Goal: Task Accomplishment & Management: Manage account settings

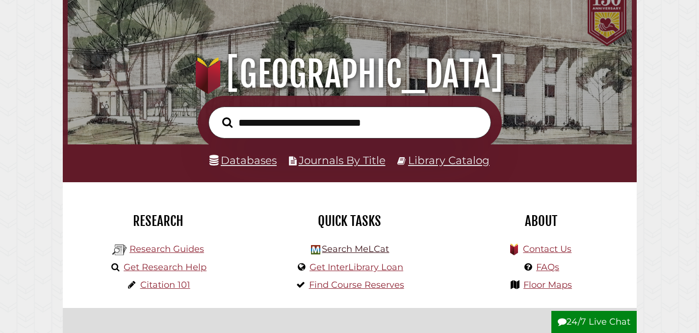
scroll to position [72, 0]
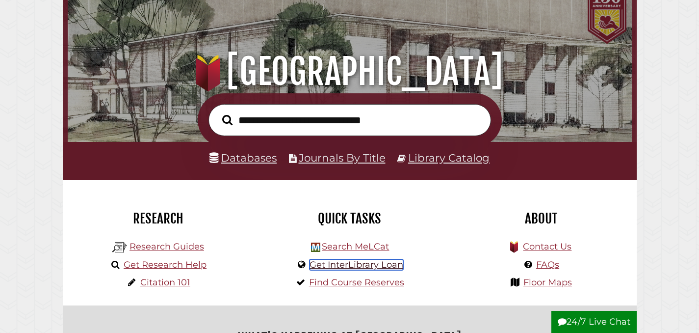
click at [357, 267] on link "Get InterLibrary Loan" at bounding box center [357, 264] width 94 height 11
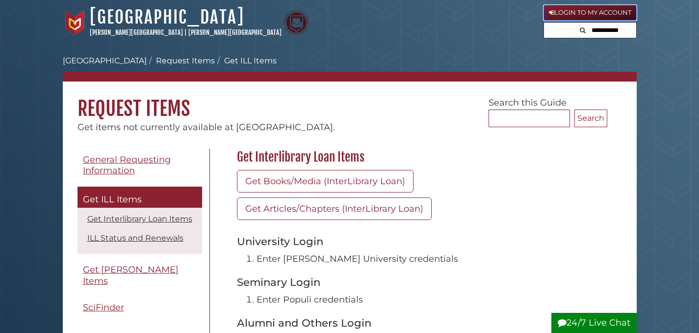
click at [588, 11] on link "Login to My Account" at bounding box center [590, 13] width 93 height 16
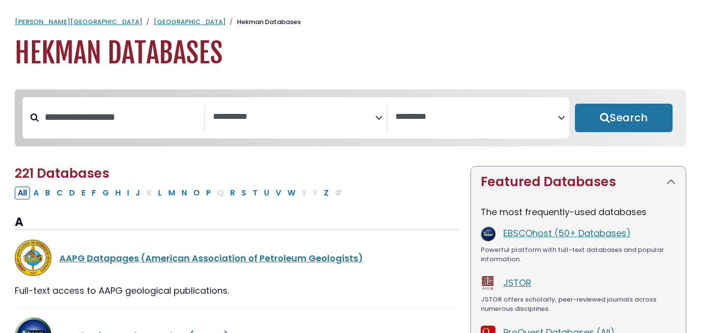
select select "Database Subject Filter"
select select "Database Vendors Filter"
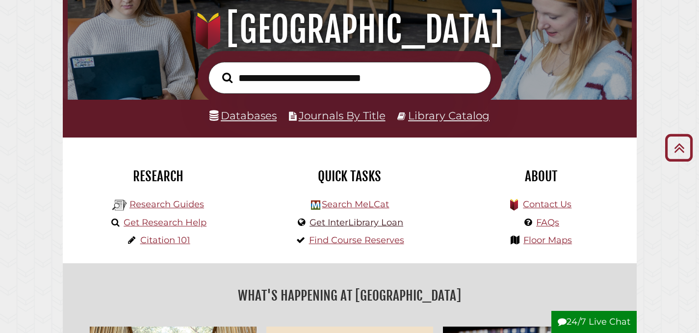
scroll to position [186, 559]
click at [370, 221] on link "Get InterLibrary Loan" at bounding box center [357, 222] width 94 height 11
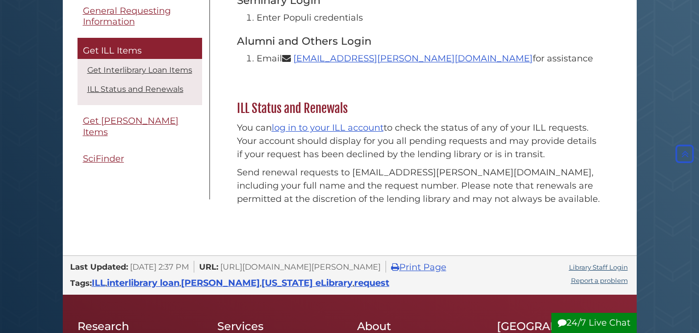
scroll to position [282, 0]
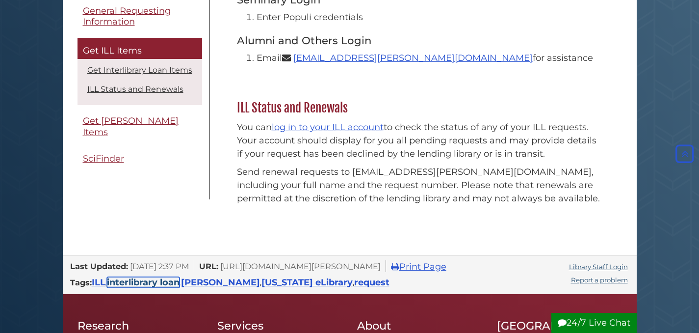
click at [149, 284] on link "interlibrary loan" at bounding box center [143, 282] width 73 height 11
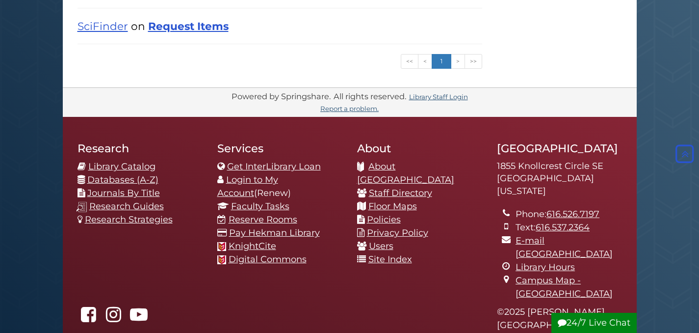
scroll to position [300, 0]
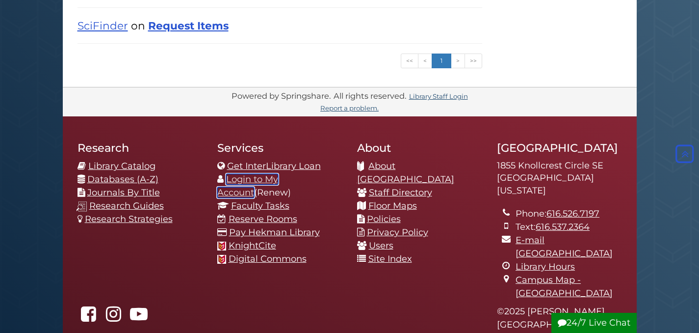
click at [278, 179] on link "Login to My Account" at bounding box center [247, 186] width 61 height 24
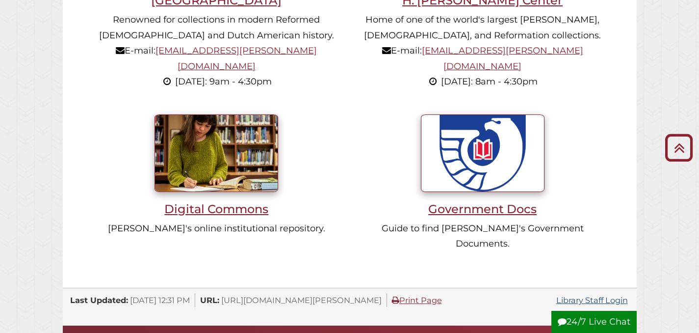
scroll to position [985, 0]
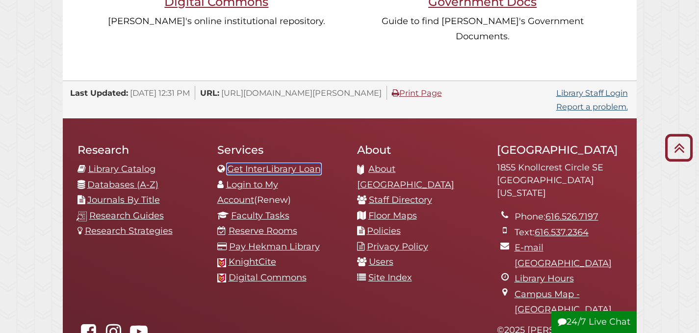
click at [270, 163] on link "Get InterLibrary Loan" at bounding box center [274, 168] width 94 height 11
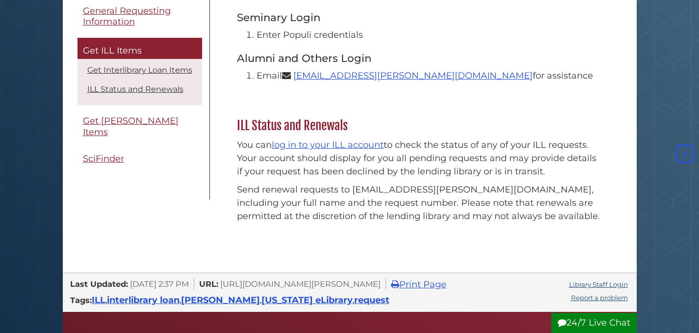
scroll to position [273, 0]
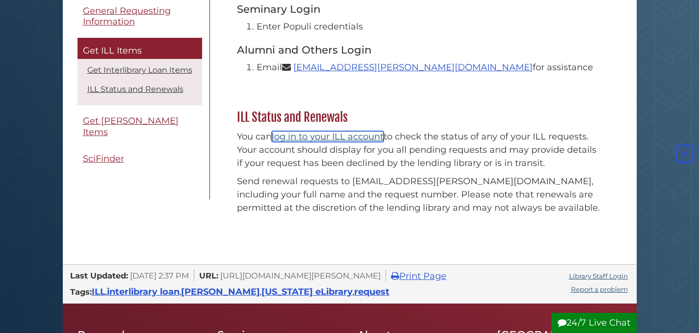
click at [353, 138] on link "log in to your ILL account" at bounding box center [328, 136] width 112 height 11
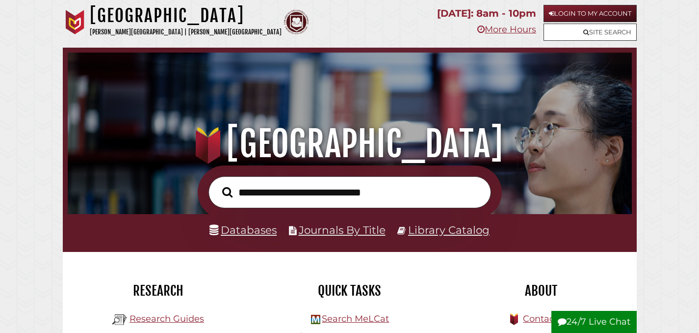
scroll to position [186, 559]
click at [583, 12] on link "Login to My Account" at bounding box center [590, 13] width 93 height 17
